Goal: Book appointment/travel/reservation

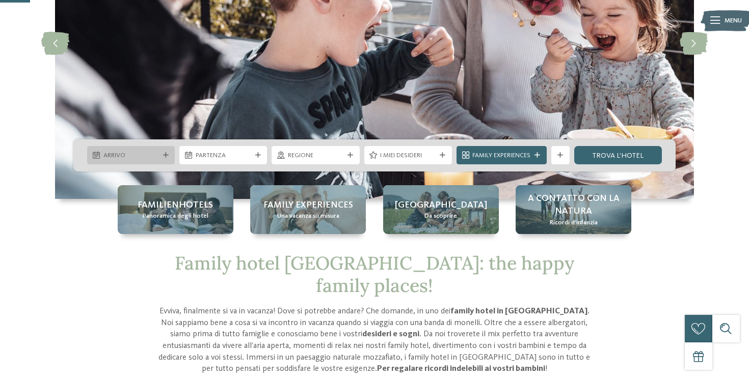
click at [147, 154] on span "Arrivo" at bounding box center [131, 155] width 56 height 9
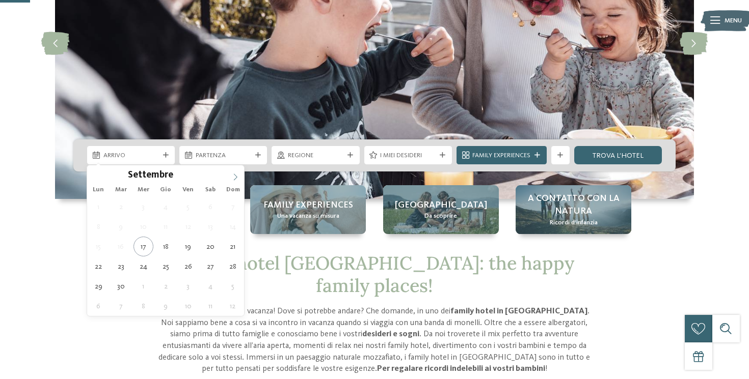
click at [233, 173] on span at bounding box center [235, 174] width 17 height 17
type input "****"
click at [233, 173] on span at bounding box center [235, 174] width 17 height 17
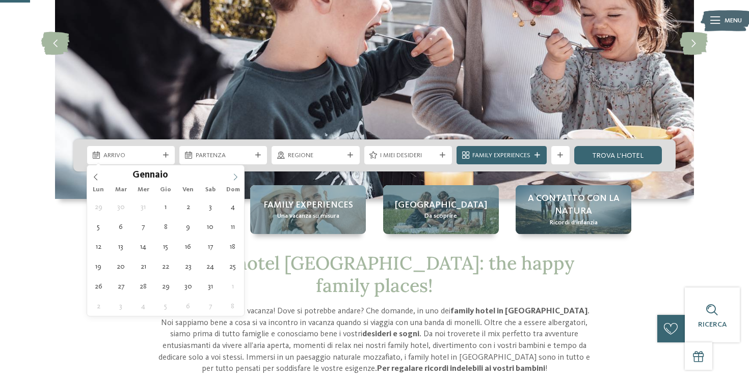
click at [233, 173] on span at bounding box center [235, 174] width 17 height 17
type div "[DATE]"
type input "****"
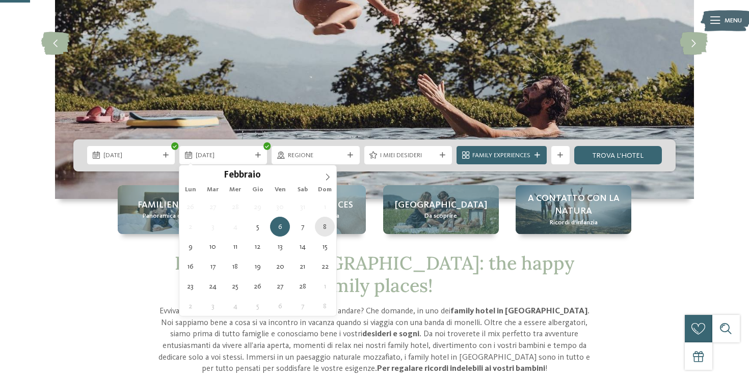
type div "[DATE]"
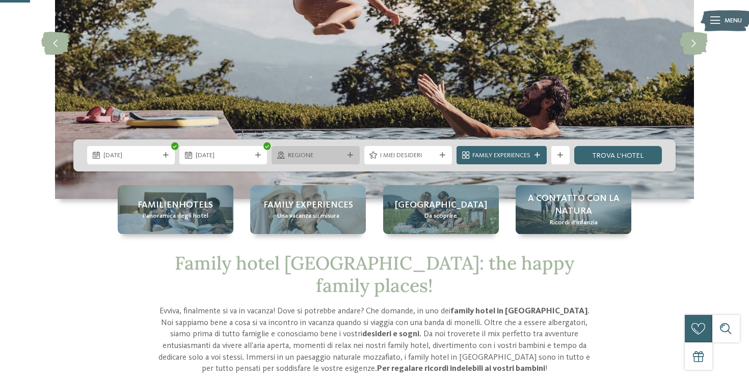
click at [312, 153] on span "Regione" at bounding box center [316, 155] width 56 height 9
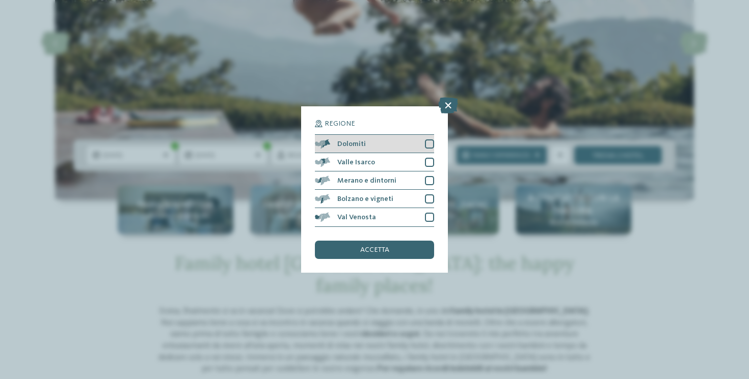
click at [418, 140] on div "Dolomiti" at bounding box center [374, 144] width 119 height 18
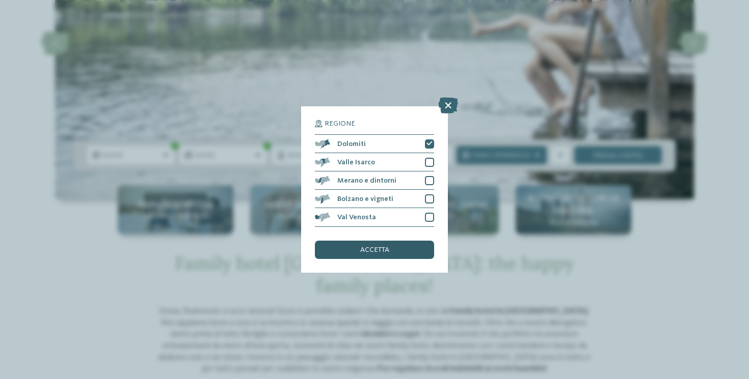
click at [383, 250] on span "accetta" at bounding box center [374, 249] width 29 height 7
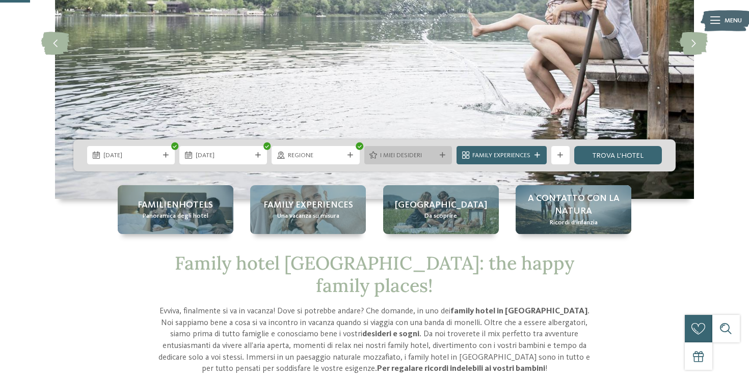
click at [407, 161] on div "I miei desideri" at bounding box center [408, 155] width 88 height 18
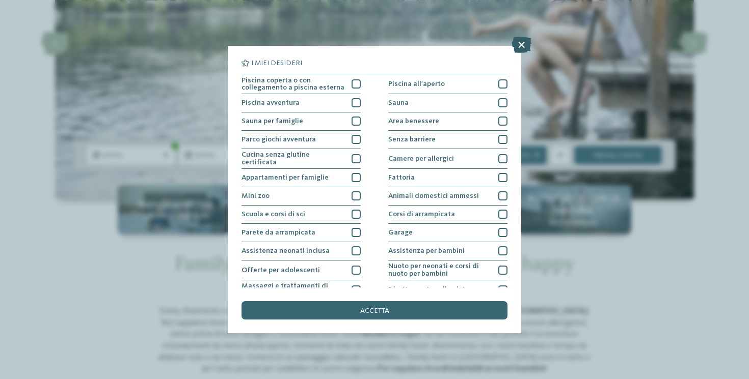
click at [520, 41] on icon at bounding box center [521, 45] width 20 height 16
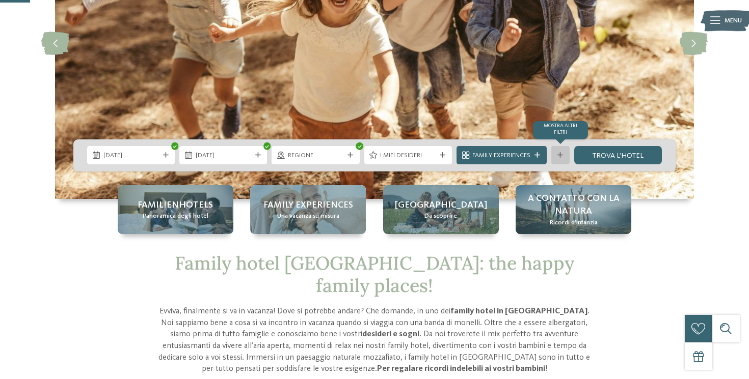
click at [554, 155] on div "mostra altri filtri" at bounding box center [560, 155] width 18 height 18
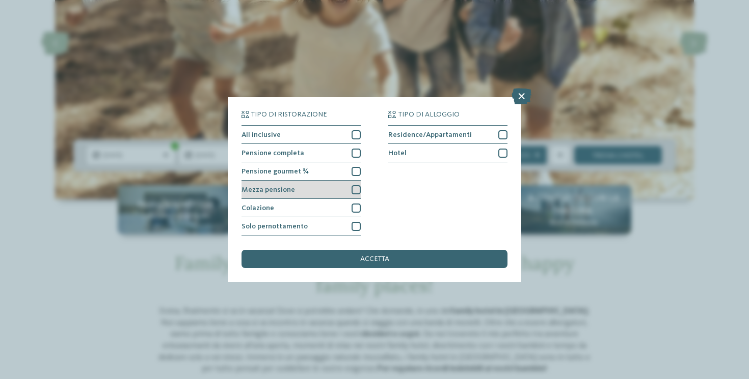
click at [305, 190] on div "Mezza pensione" at bounding box center [300, 190] width 119 height 18
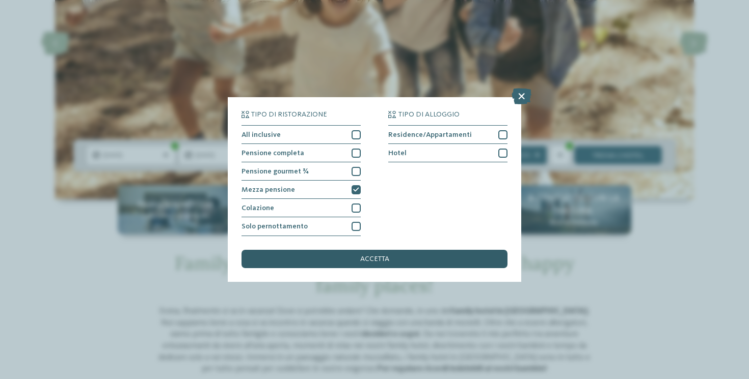
click at [387, 260] on span "accetta" at bounding box center [374, 259] width 29 height 7
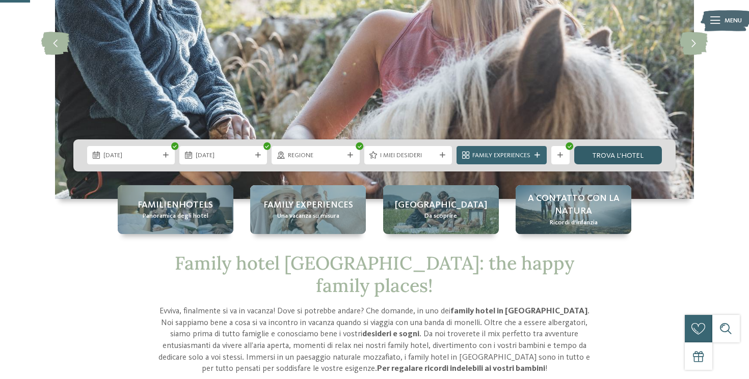
click at [607, 154] on link "trova l’hotel" at bounding box center [618, 155] width 88 height 18
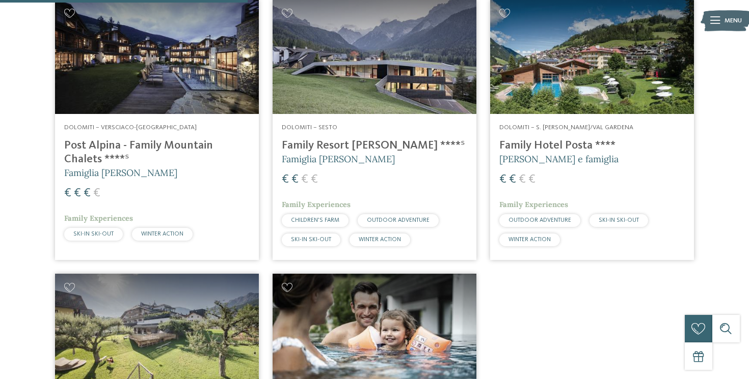
scroll to position [360, 0]
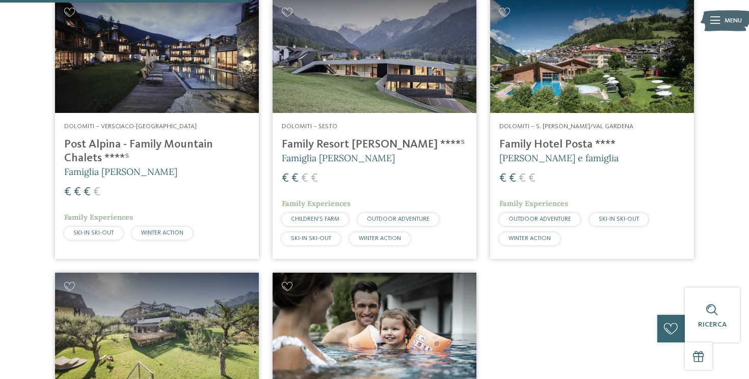
click at [539, 146] on h4 "Family Hotel Posta ****" at bounding box center [591, 145] width 185 height 14
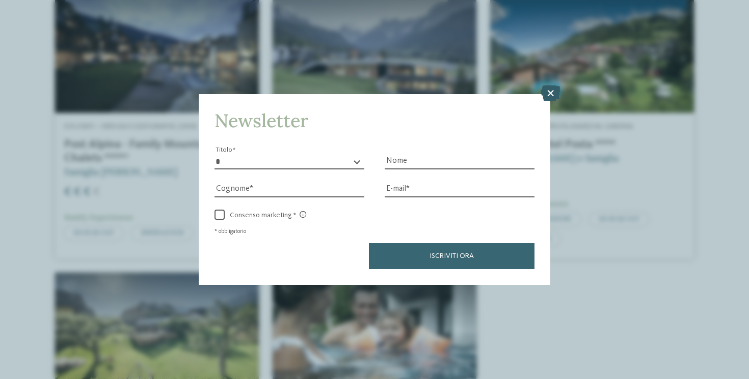
click at [546, 93] on icon at bounding box center [550, 93] width 20 height 16
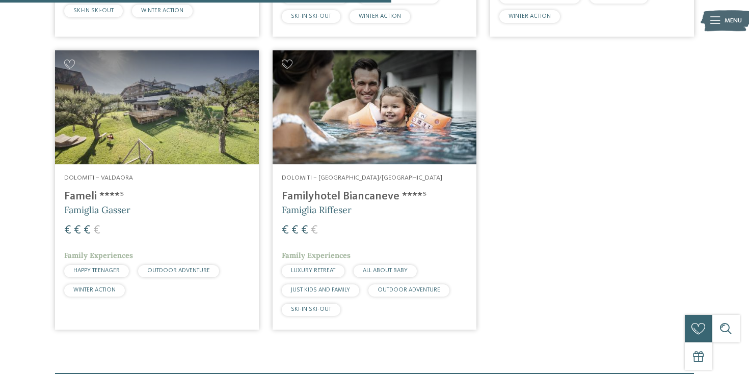
scroll to position [583, 0]
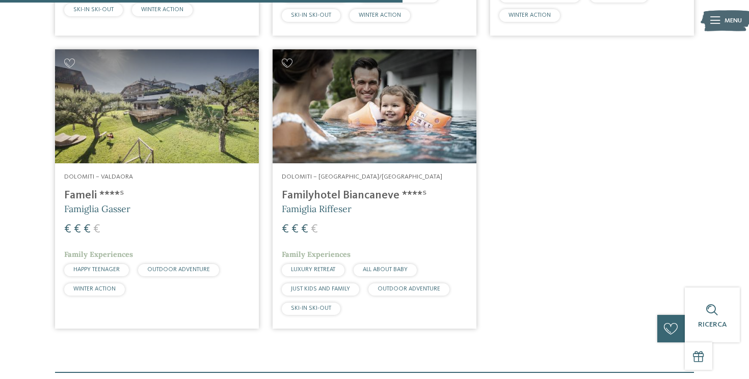
click at [358, 196] on h4 "Familyhotel Biancaneve ****ˢ" at bounding box center [374, 196] width 185 height 14
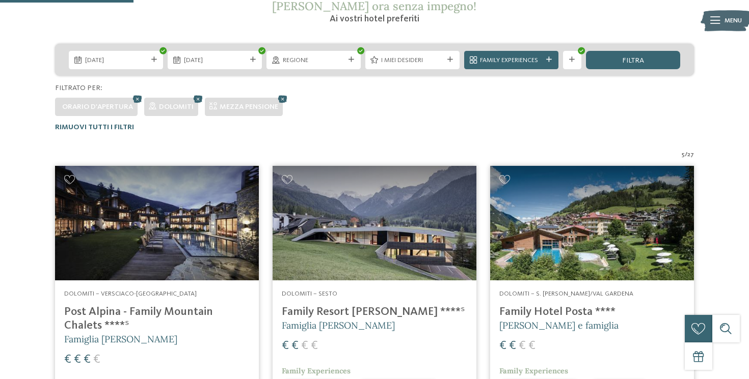
scroll to position [194, 0]
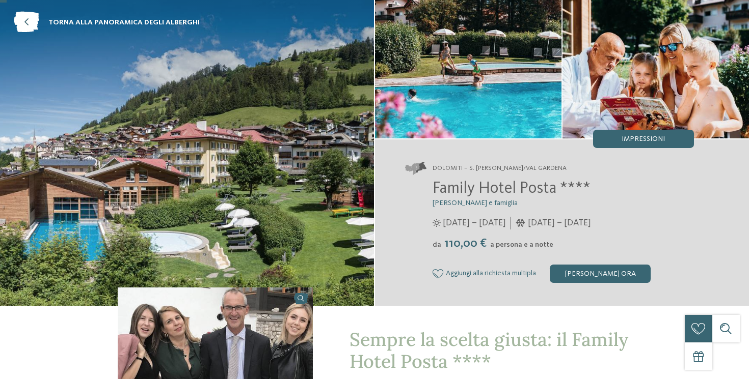
scroll to position [49, 0]
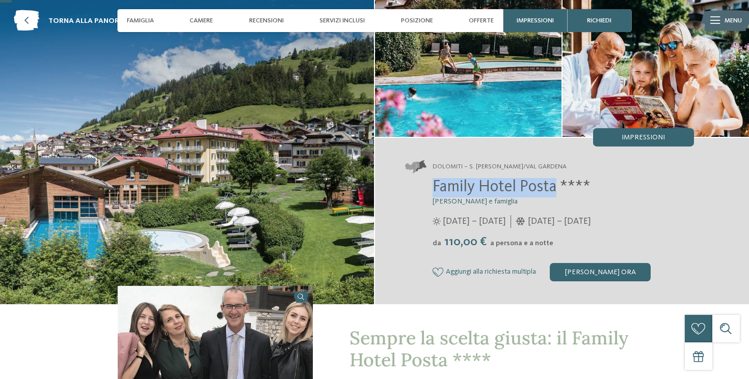
drag, startPoint x: 431, startPoint y: 189, endPoint x: 556, endPoint y: 187, distance: 124.8
click at [556, 187] on div "Family Hotel Posta **** Elisabeth Ploner e famiglia 08/06/2025 – 28/09/2025 da" at bounding box center [549, 229] width 289 height 103
copy span "Family Hotel Posta"
